Goal: Information Seeking & Learning: Learn about a topic

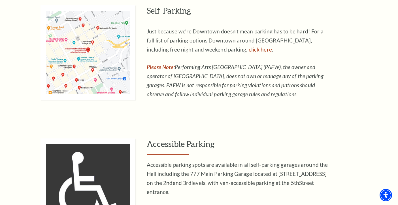
scroll to position [411, 0]
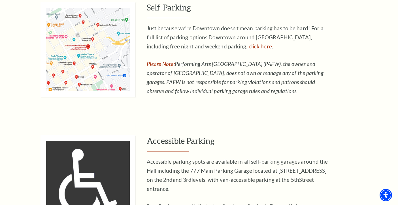
click at [249, 48] on link "click here" at bounding box center [260, 46] width 23 height 7
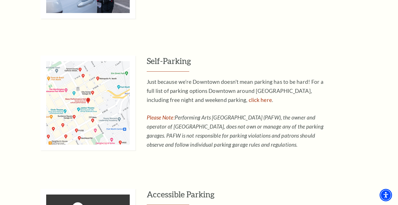
scroll to position [356, 0]
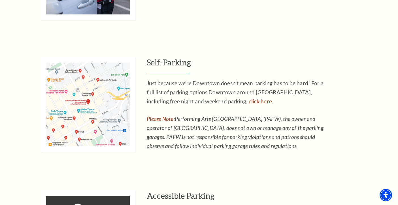
click at [89, 102] on img at bounding box center [88, 104] width 95 height 95
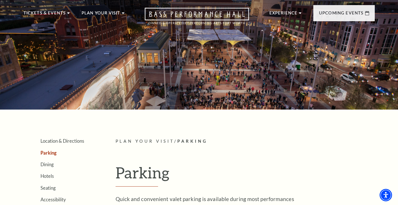
scroll to position [0, 0]
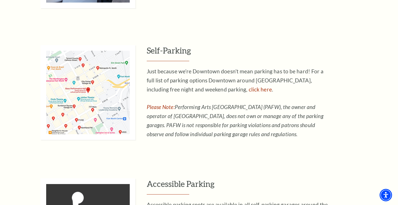
scroll to position [374, 0]
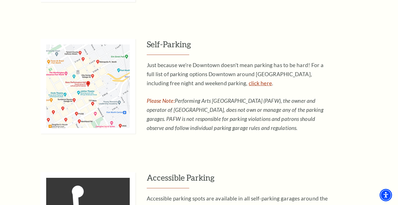
click at [249, 83] on link "click here" at bounding box center [260, 83] width 23 height 7
click at [199, 74] on p "Just because we’re Downtown doesn’t mean parking has to be hard! For a full lis…" at bounding box center [239, 74] width 184 height 27
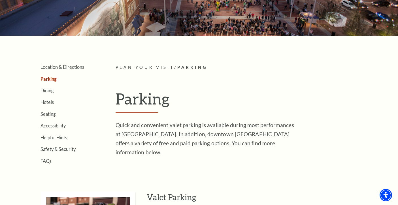
scroll to position [82, 0]
